Goal: Communication & Community: Participate in discussion

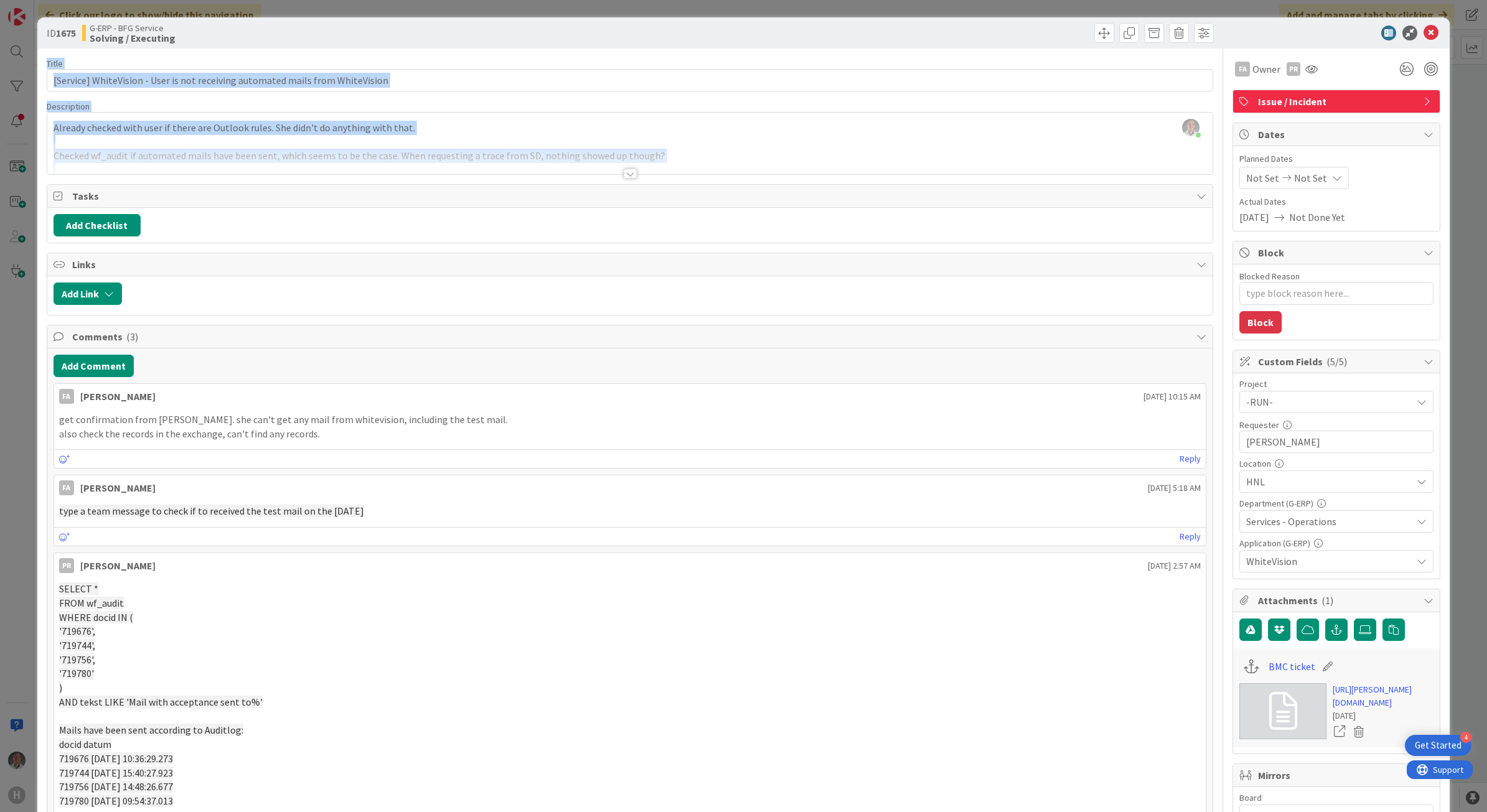
drag, startPoint x: 1424, startPoint y: 33, endPoint x: 1072, endPoint y: 377, distance: 492.2
click at [1074, 376] on div "ID 1675 G-ERP - BFG Service Solving / Executing Title 78 / 128 [Service] WhiteV…" at bounding box center [744, 641] width 1413 height 1248
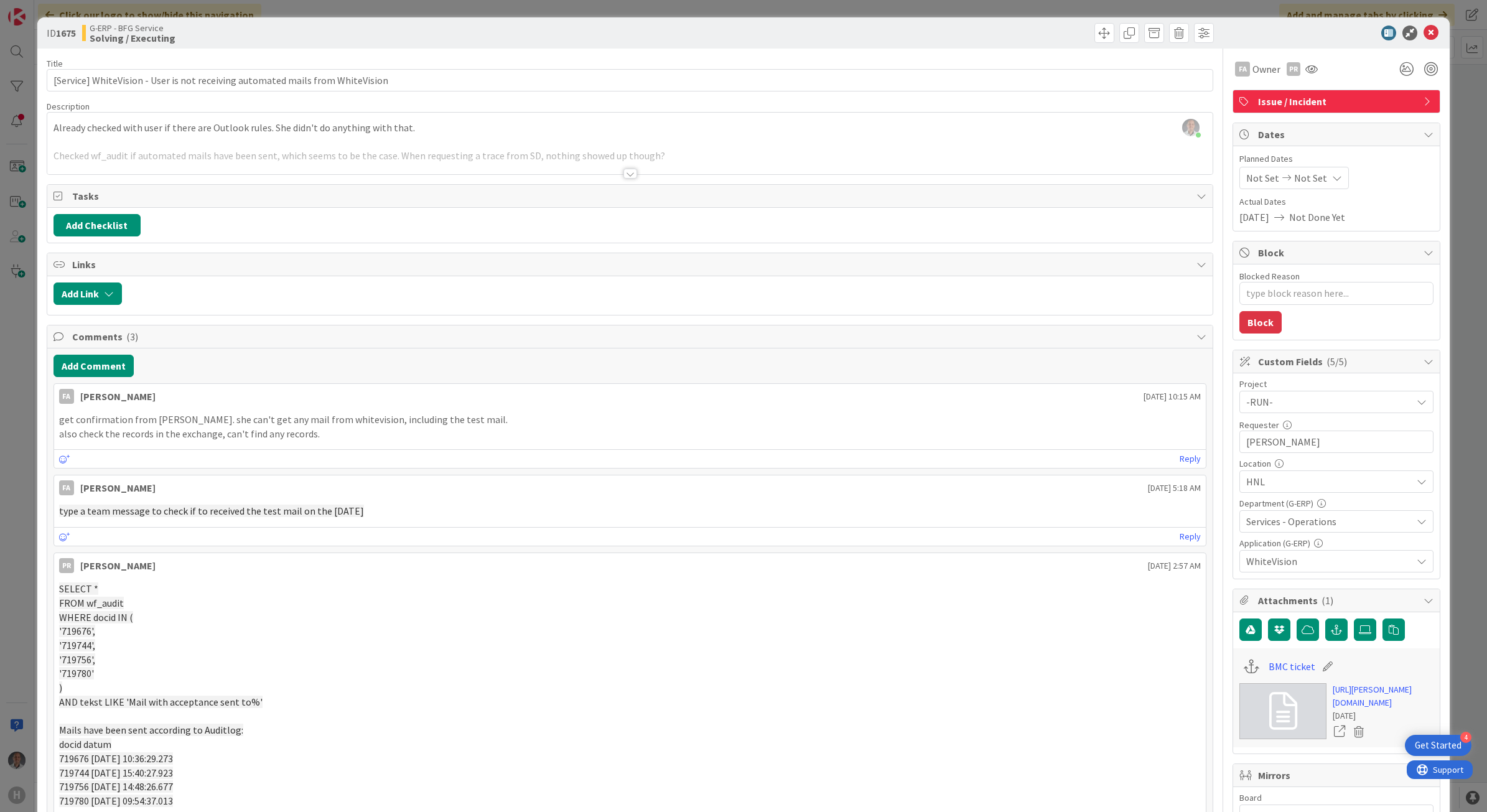
click at [807, 402] on div "FA [PERSON_NAME] [DATE] 10:15 AM" at bounding box center [630, 394] width 1152 height 20
click at [121, 367] on button "Add Comment" at bounding box center [93, 365] width 81 height 23
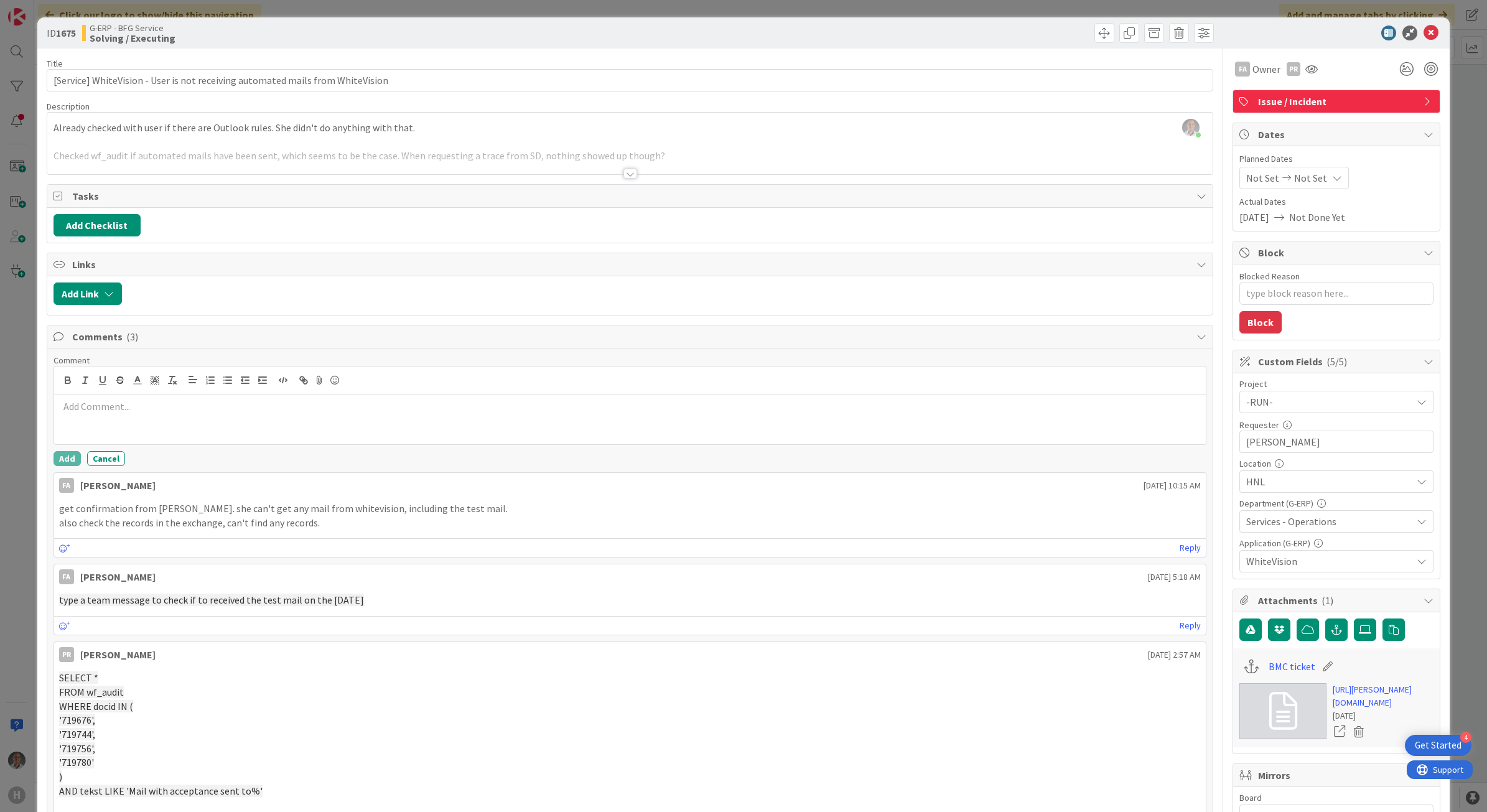
click at [126, 402] on p at bounding box center [630, 407] width 1142 height 14
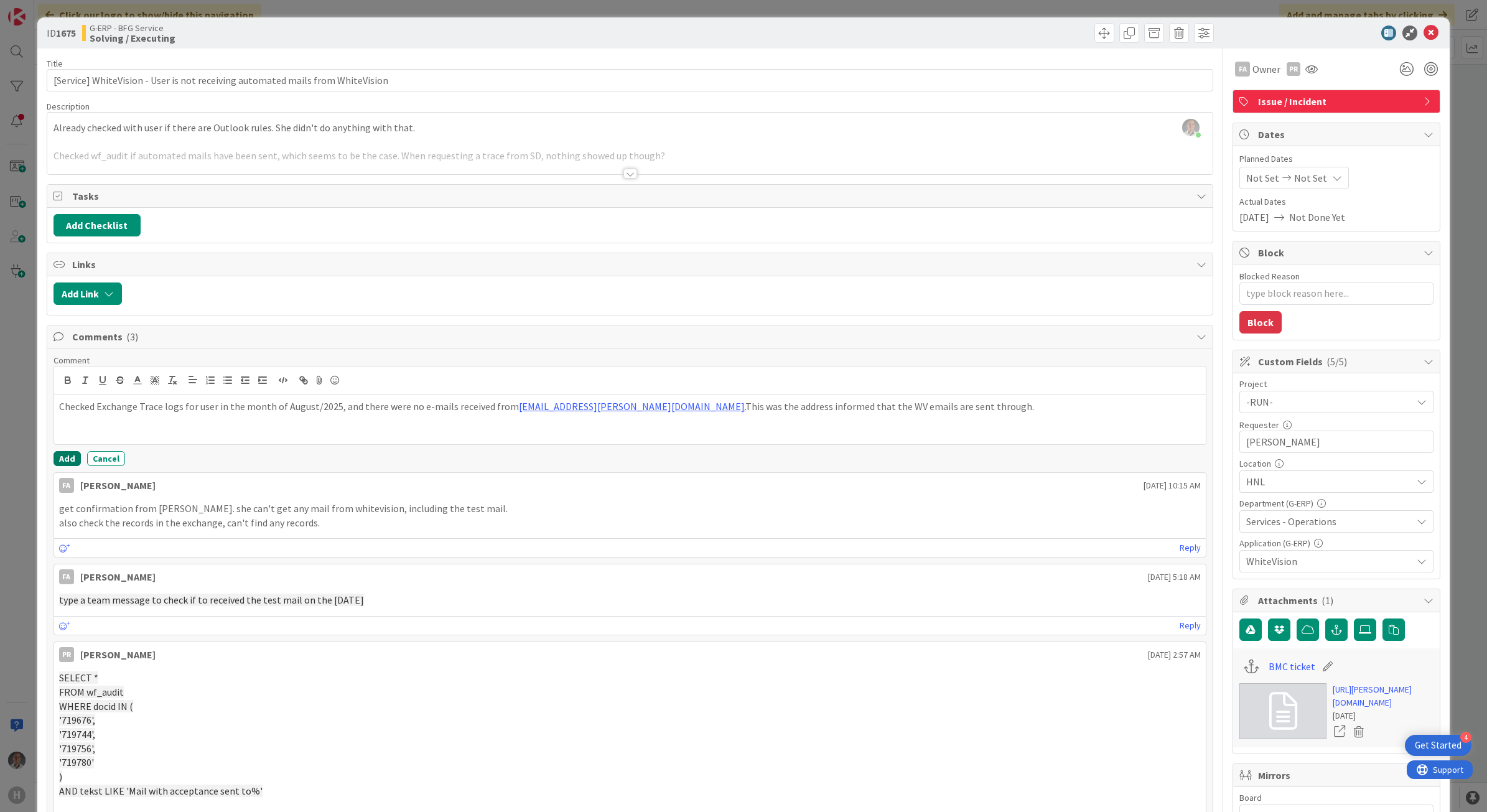
click at [73, 457] on button "Add" at bounding box center [67, 458] width 27 height 15
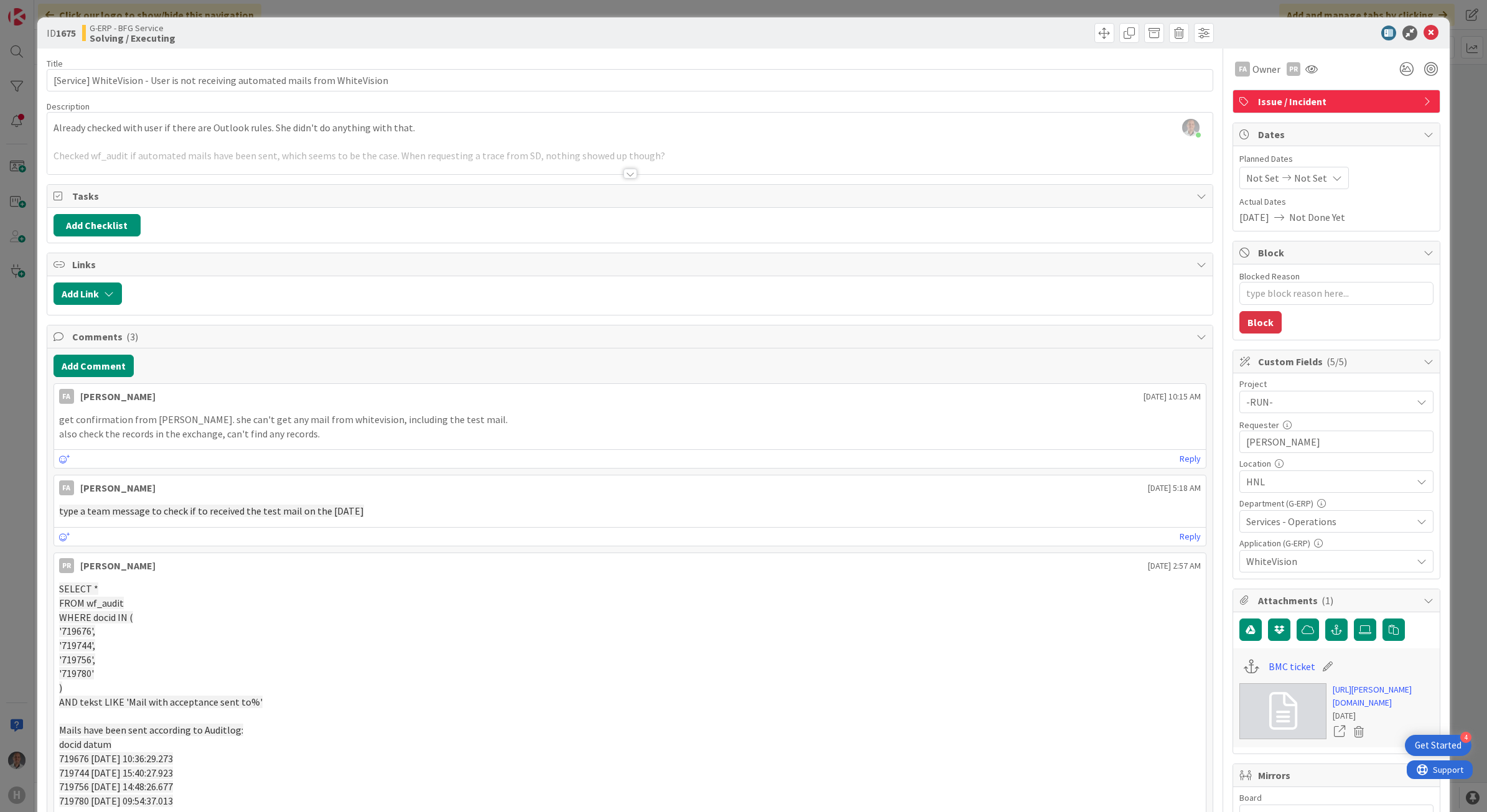
type textarea "x"
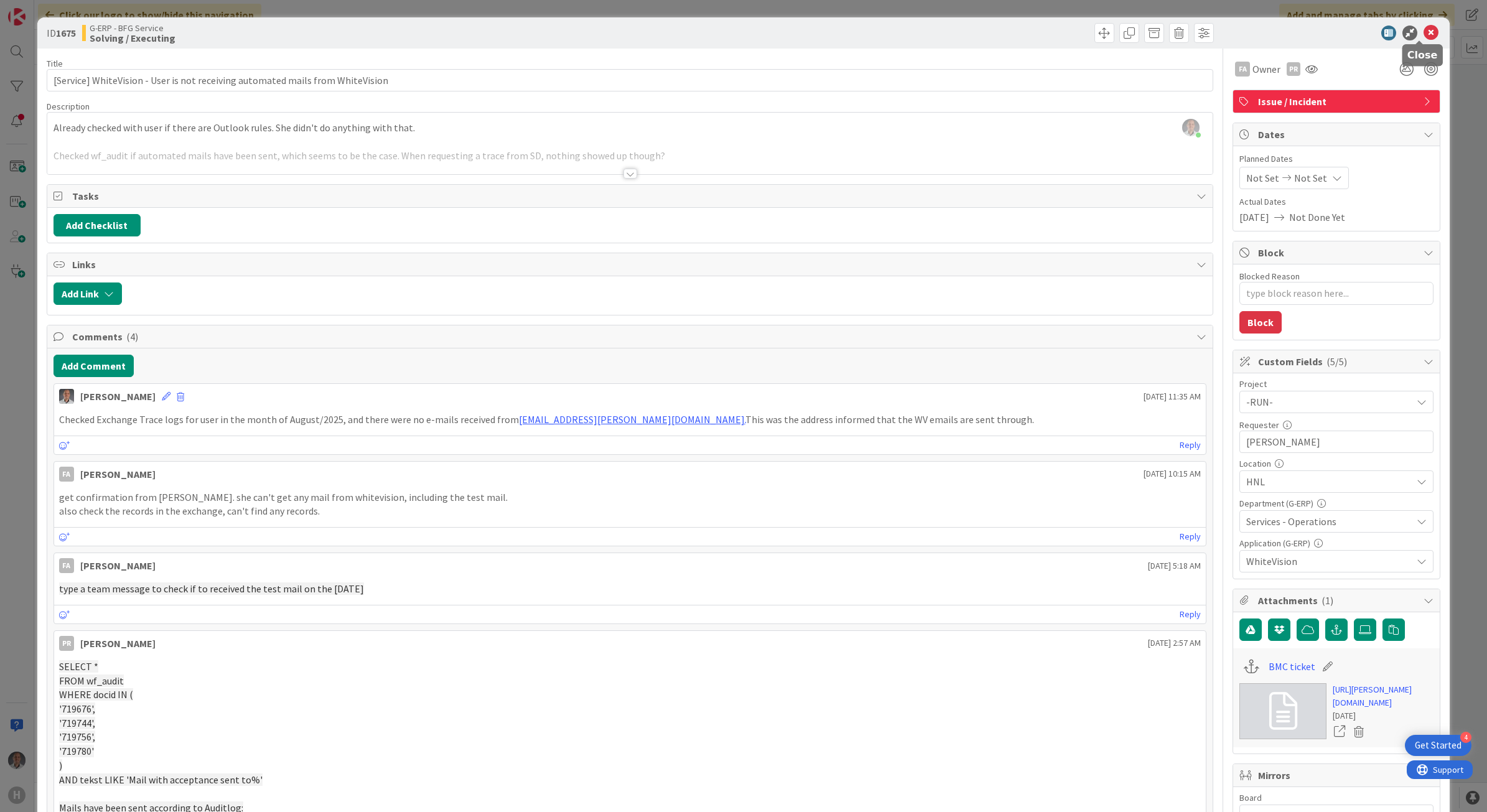
click at [1424, 29] on icon at bounding box center [1431, 33] width 15 height 15
